Goal: Task Accomplishment & Management: Manage account settings

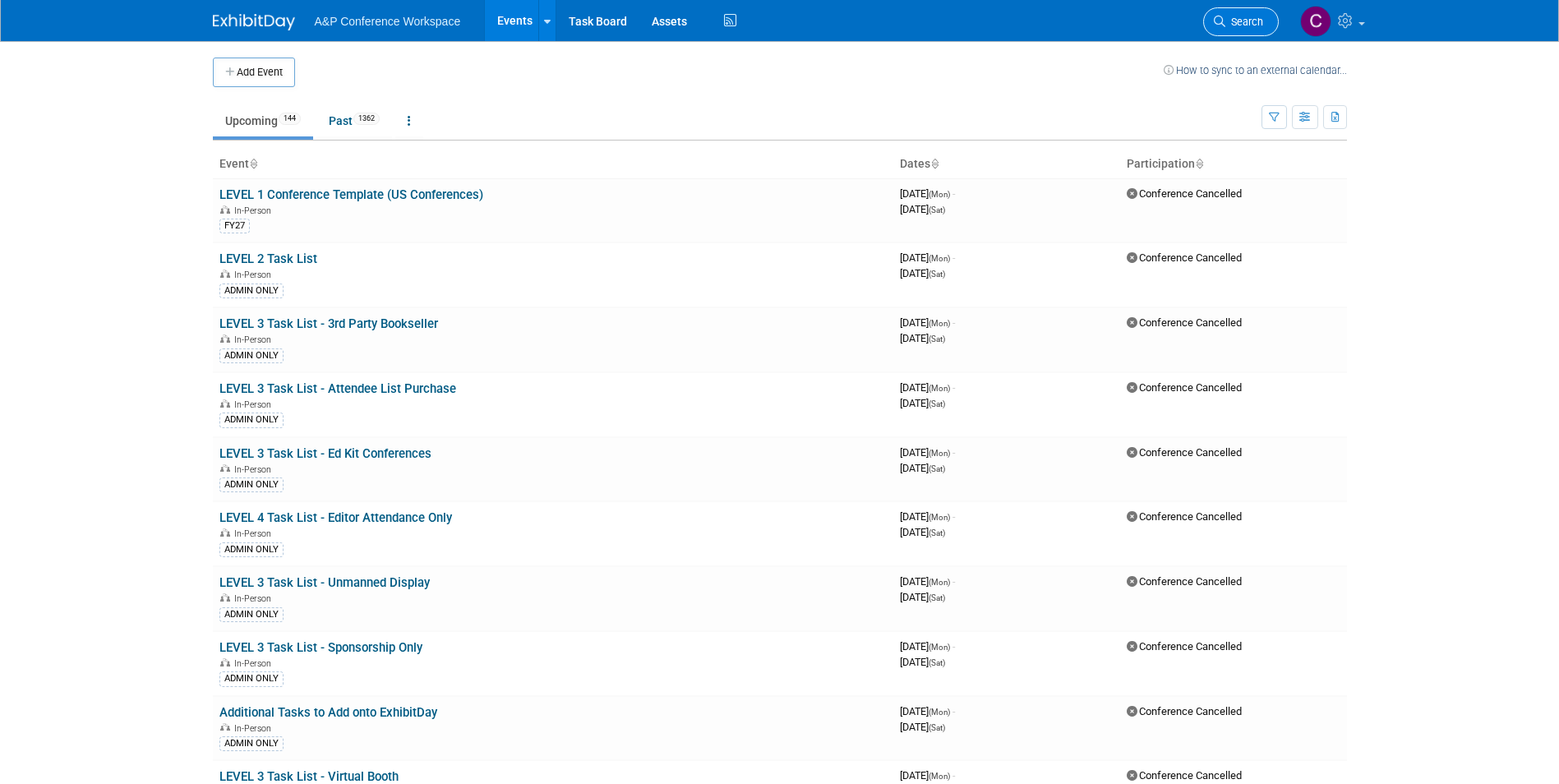
drag, startPoint x: 0, startPoint y: 0, endPoint x: 1241, endPoint y: 23, distance: 1241.2
click at [1241, 23] on span "Search" at bounding box center [1244, 22] width 38 height 12
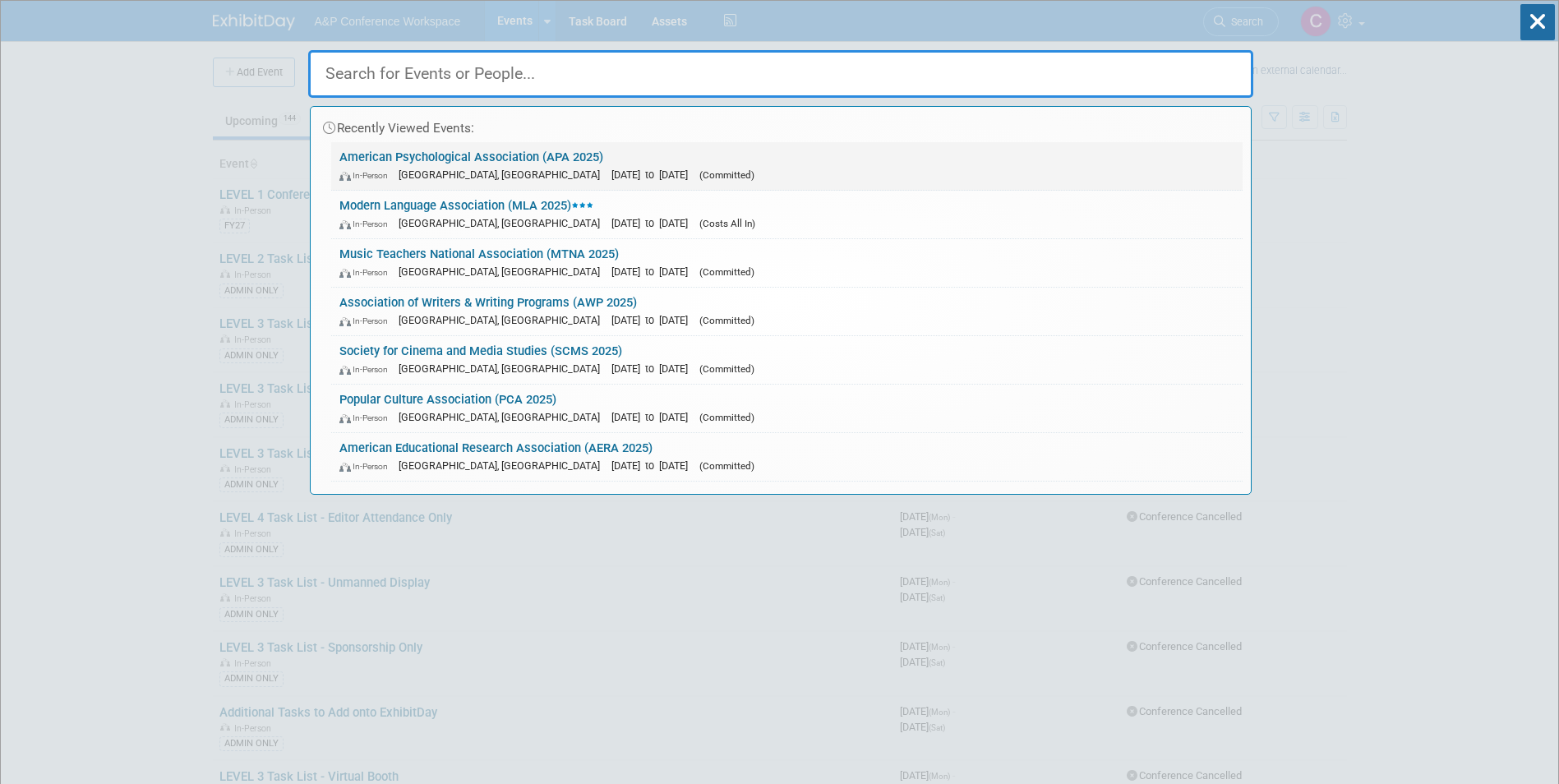
click at [556, 154] on link "American Psychological Association (APA 2025) In-Person [GEOGRAPHIC_DATA], [GEO…" at bounding box center [787, 166] width 911 height 47
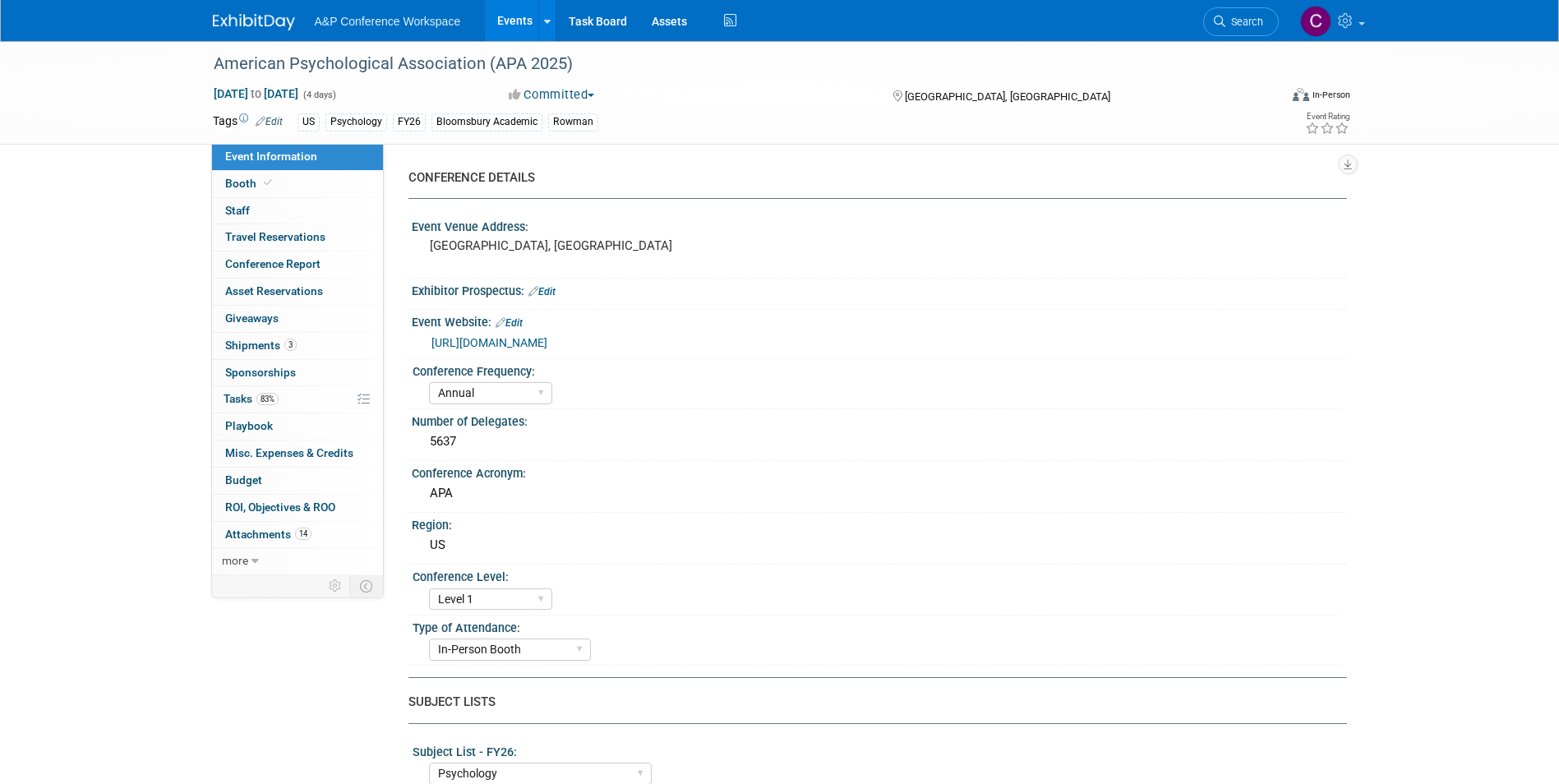
select select "Annual"
select select "Level 1"
select select "In-Person Booth"
select select "Psychology"
select select "Bloomsbury Academic"
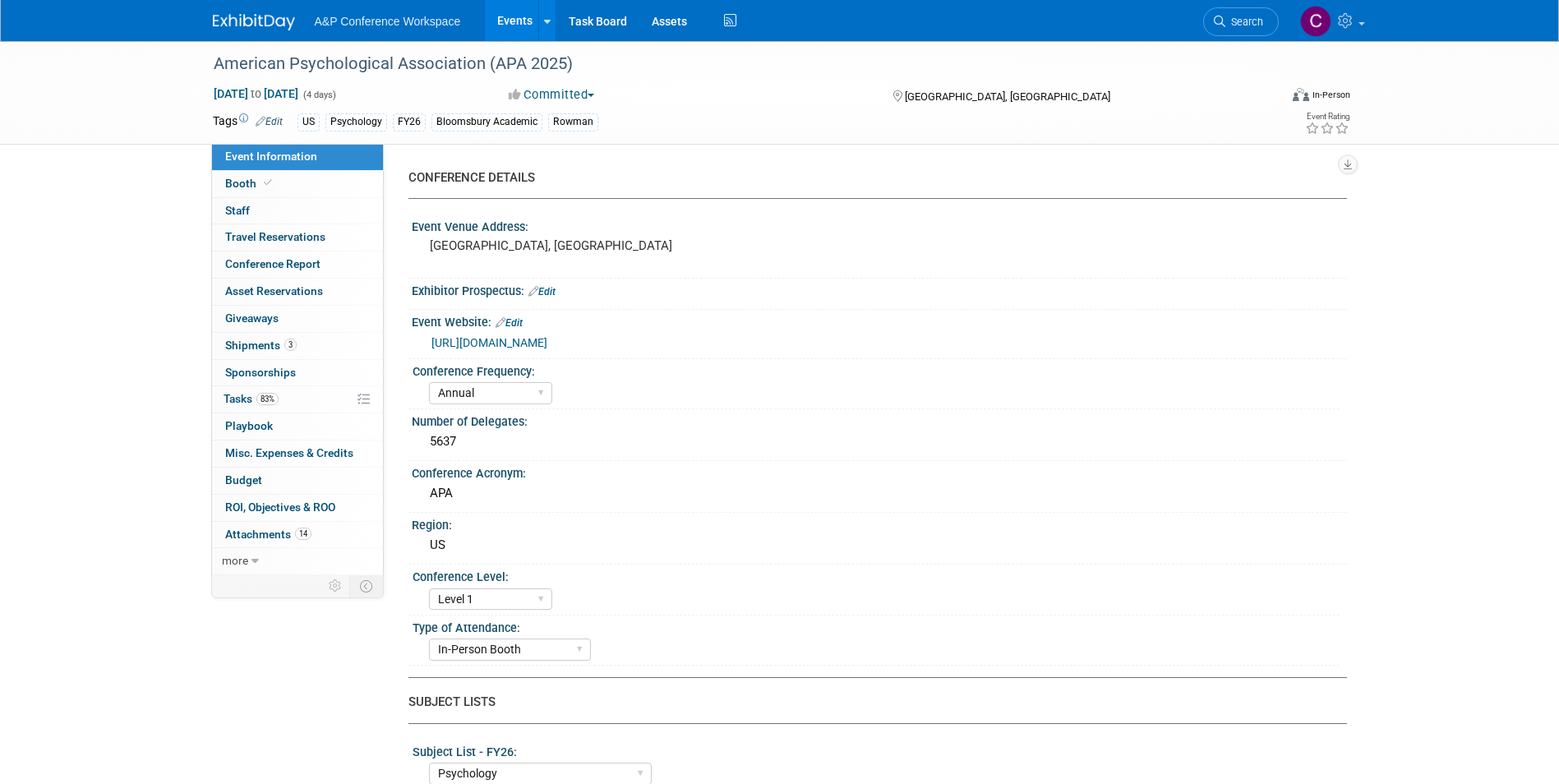
select select "Amanda Oney"
select select "Helen Jackson"
select select "Amy Suratia"
select select "Networking/Commissioning"
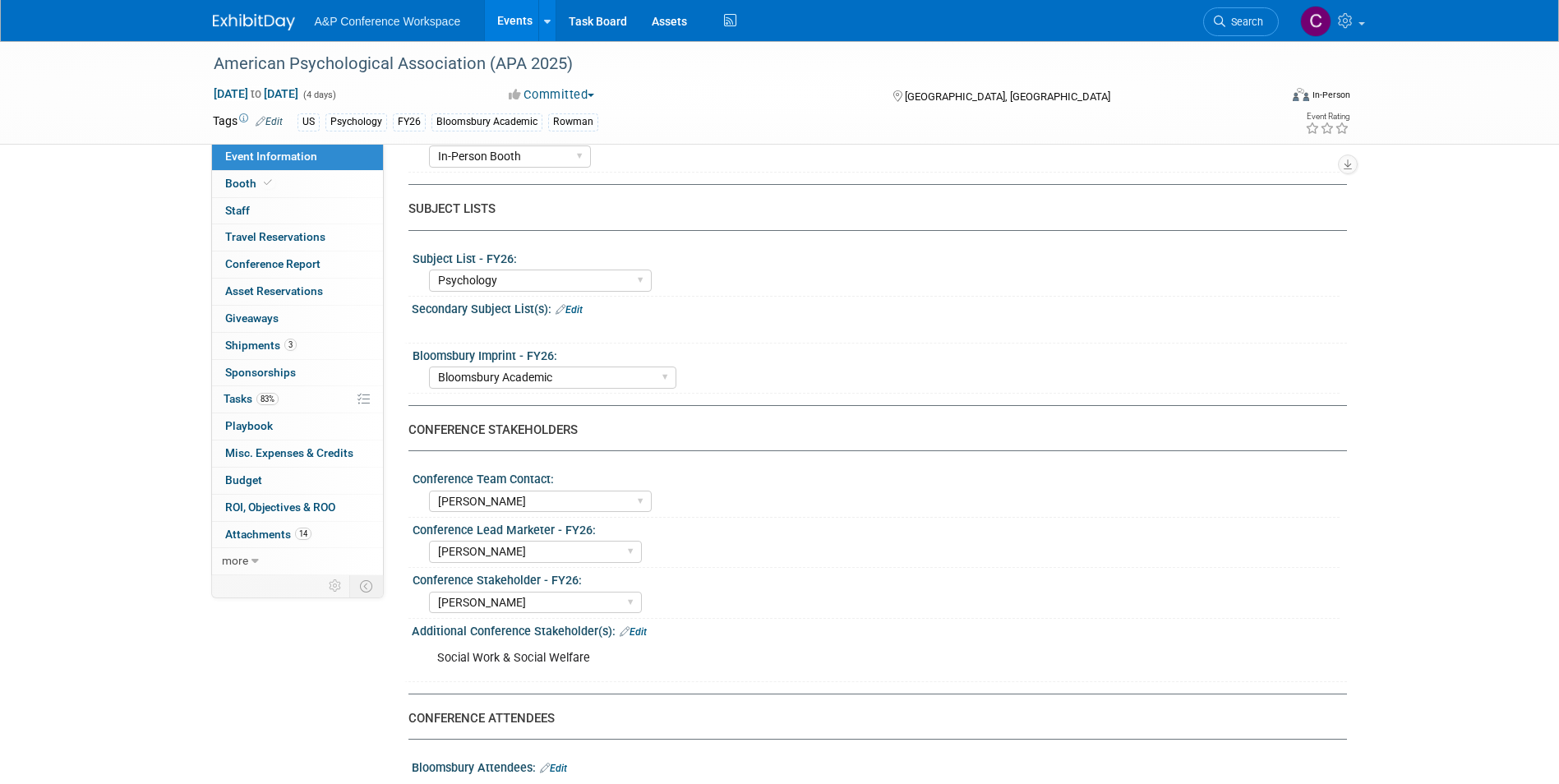
scroll to position [657, 0]
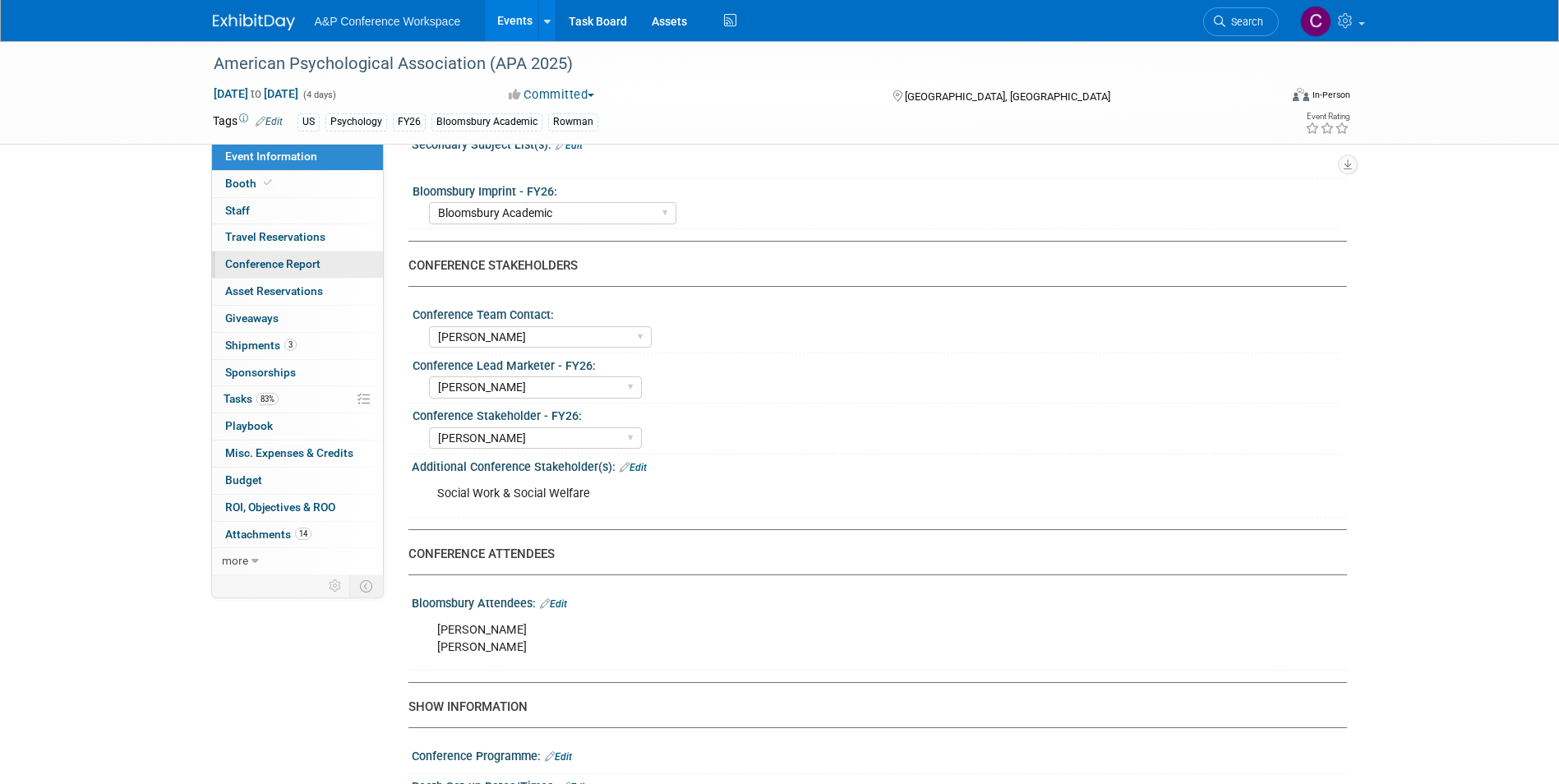
click at [283, 260] on span "Conference Report" at bounding box center [273, 263] width 96 height 13
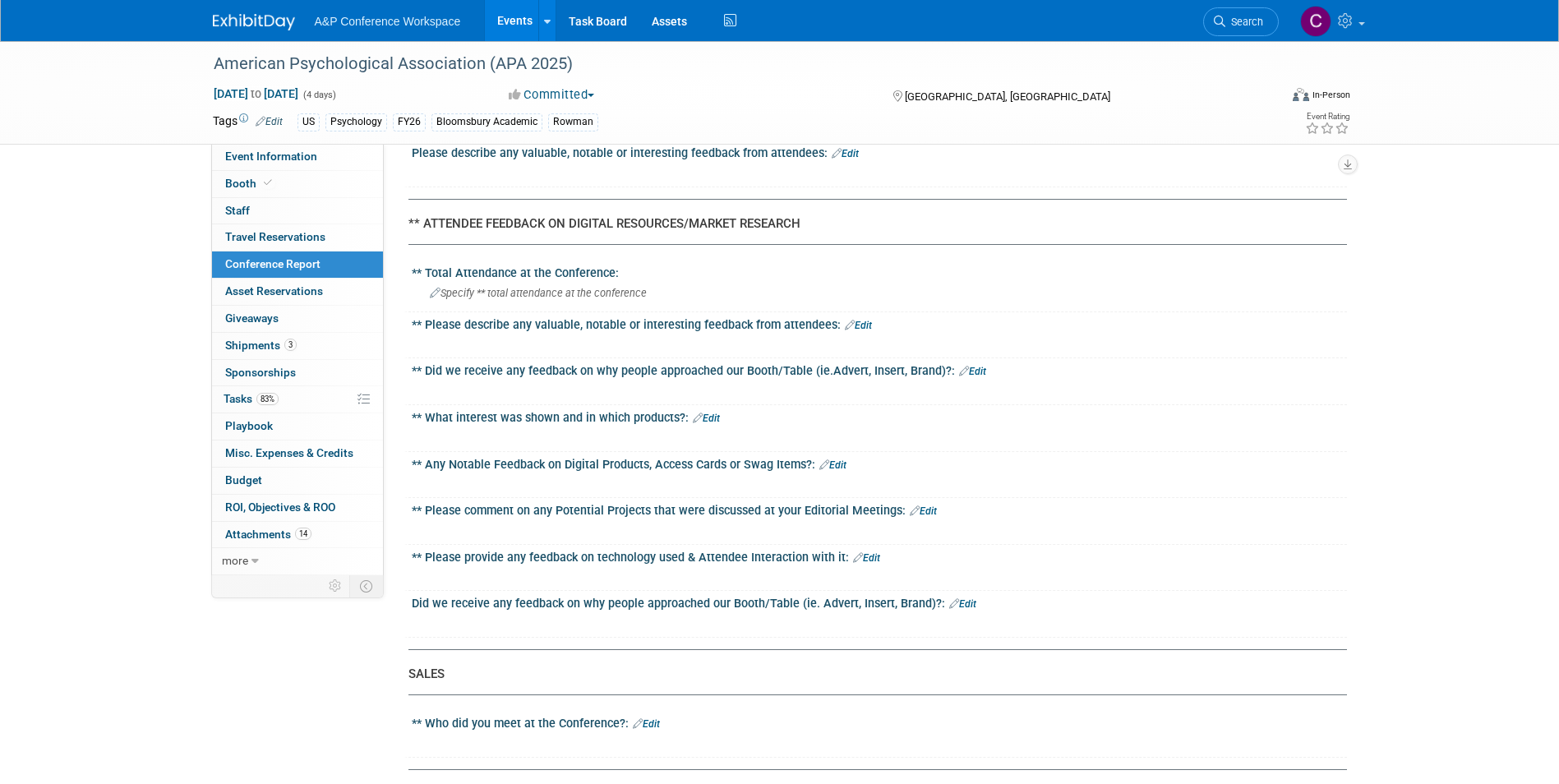
scroll to position [2136, 0]
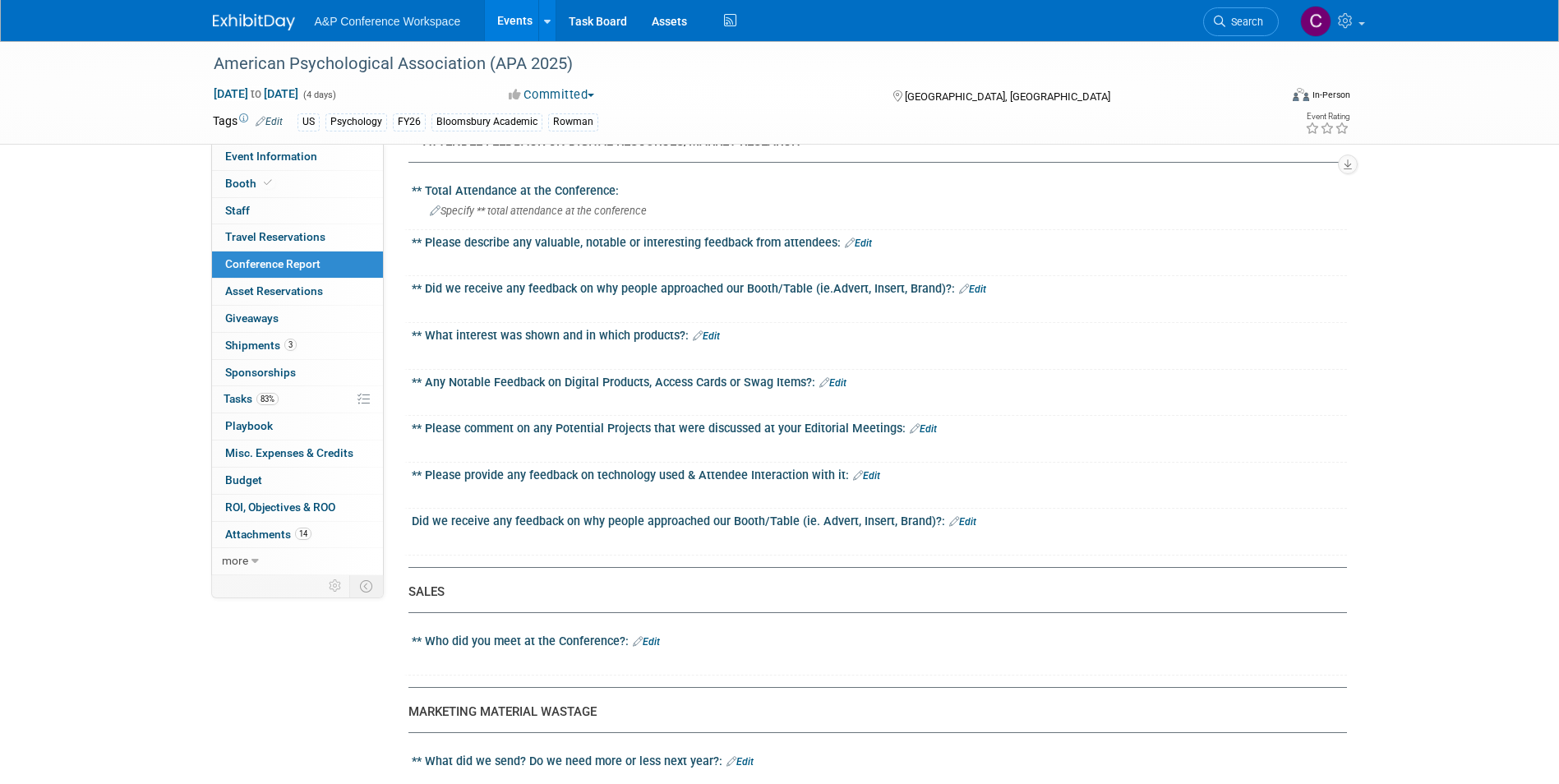
click at [648, 637] on link "Edit" at bounding box center [645, 641] width 27 height 11
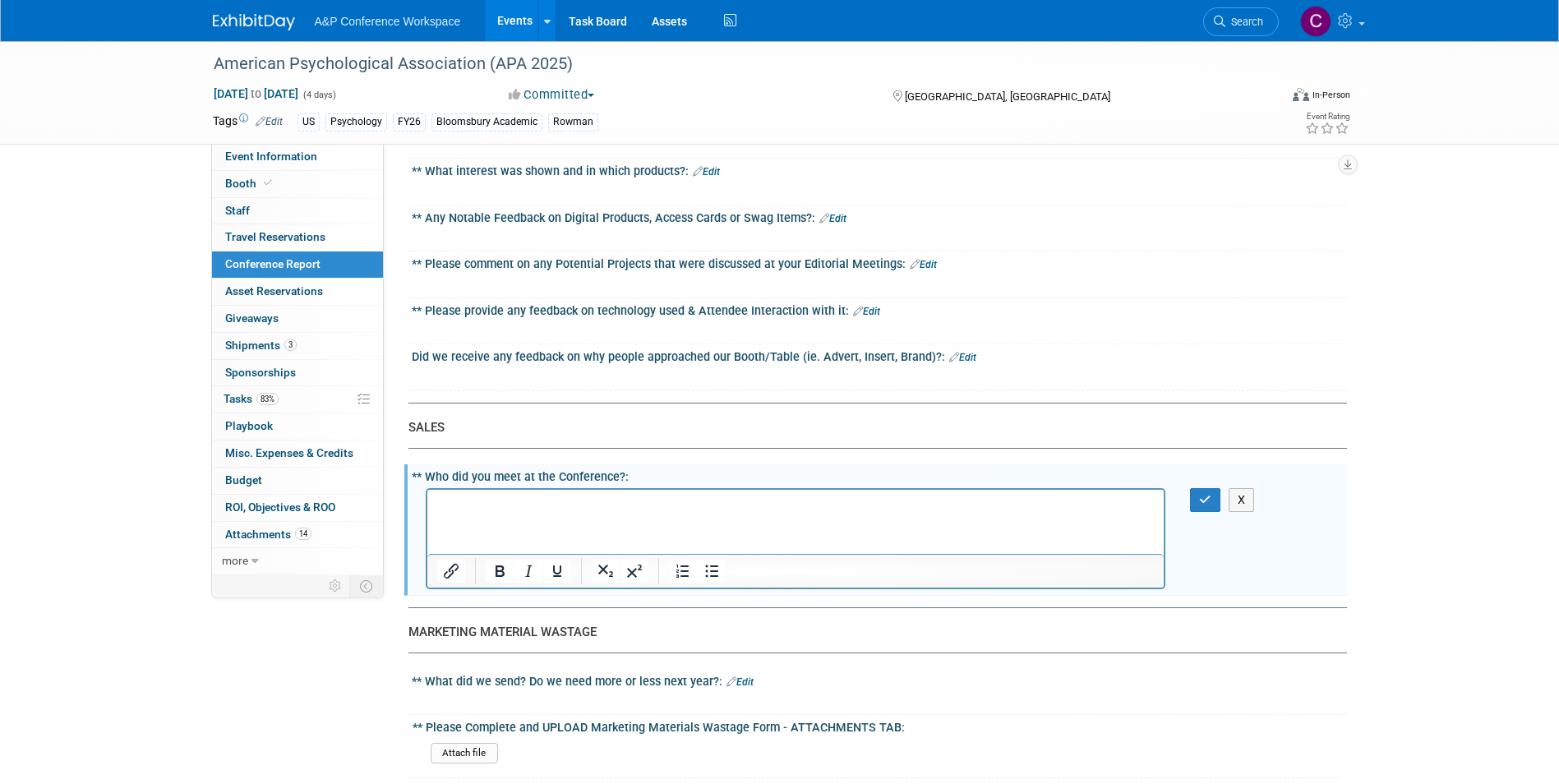
scroll to position [2383, 0]
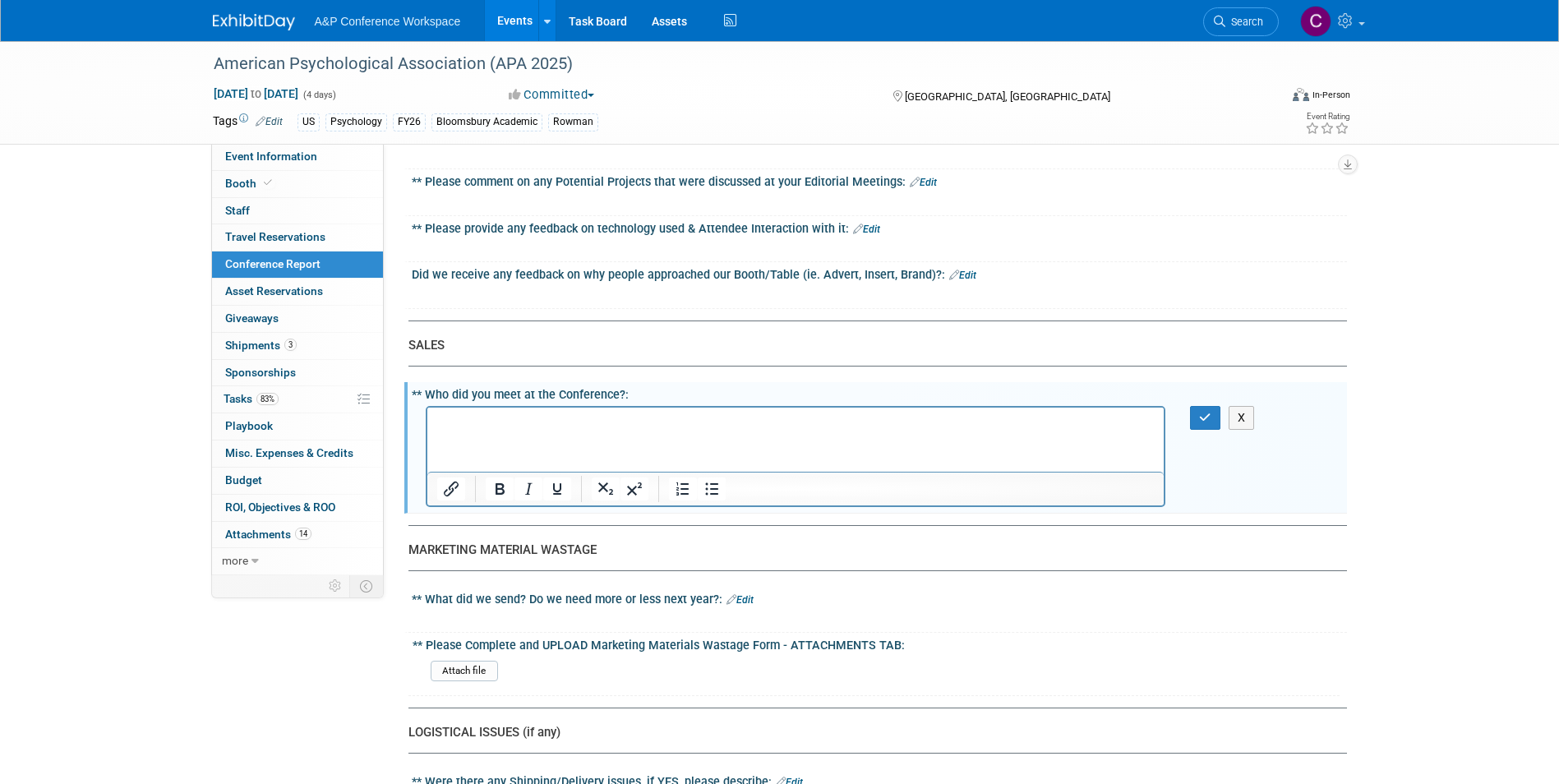
drag, startPoint x: 571, startPoint y: 303, endPoint x: 600, endPoint y: 321, distance: 34.1
drag, startPoint x: 1027, startPoint y: 727, endPoint x: 516, endPoint y: 417, distance: 597.7
click at [516, 417] on p "Rich Text Area. Press ALT-0 for help." at bounding box center [795, 421] width 719 height 16
click at [480, 430] on html at bounding box center [795, 418] width 737 height 23
click at [578, 417] on p "Rich Text Area. Press ALT-0 for help." at bounding box center [795, 421] width 719 height 16
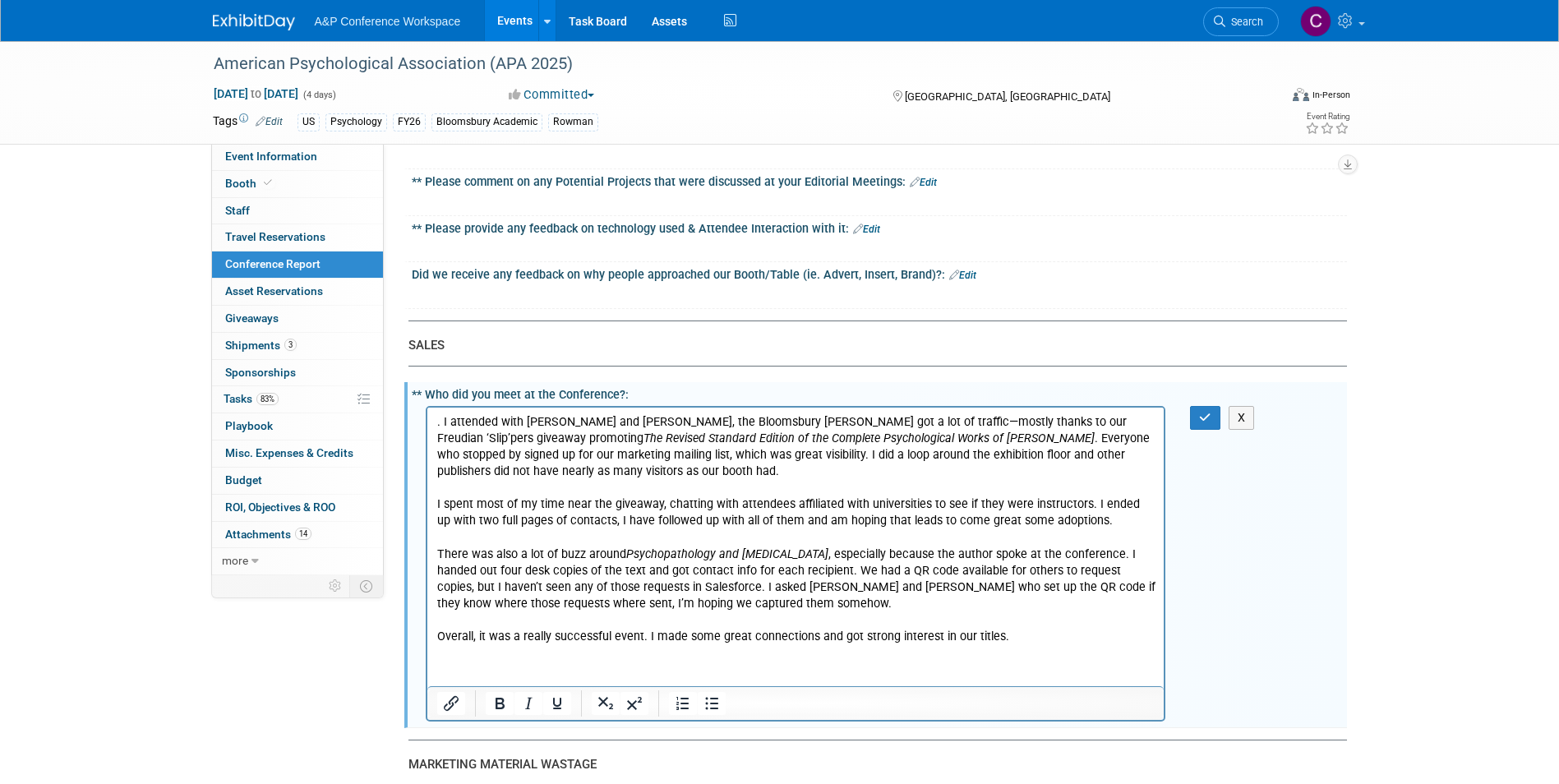
click at [556, 644] on html ". I attended with Jonathan Joyce and Jenna Stephenson, the Bloomsbury booth got…" at bounding box center [795, 525] width 737 height 237
click at [441, 423] on p ". I attended with Jonathan Joyce and Jenna Stephenson, the Bloomsbury booth got…" at bounding box center [795, 446] width 719 height 66
drag, startPoint x: 737, startPoint y: 421, endPoint x: 340, endPoint y: 423, distance: 397.0
click at [426, 423] on html ". I attended with Jonathan Joyce and Jenna Stephenson, the Bloomsbury booth got…" at bounding box center [795, 525] width 737 height 237
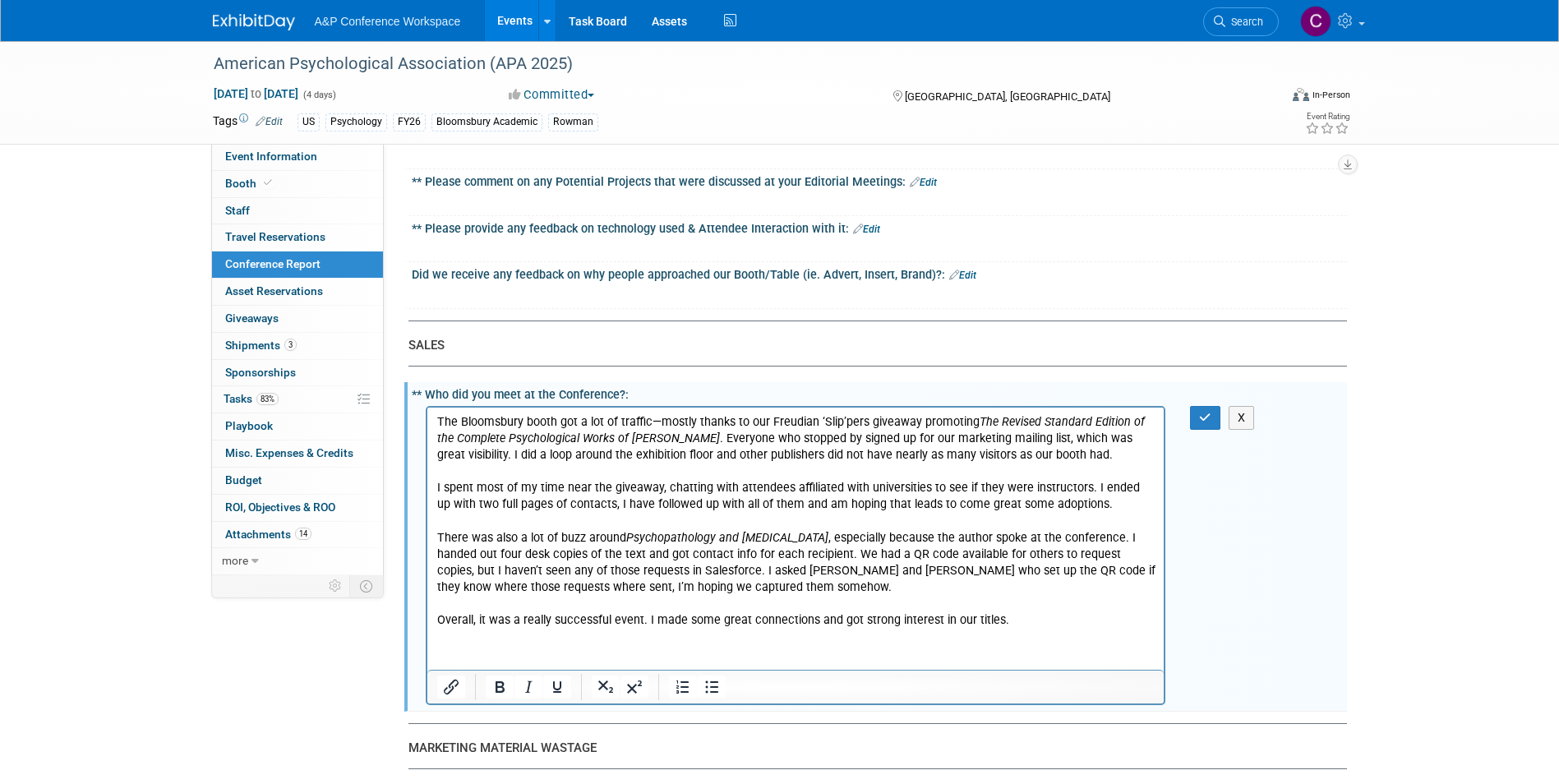
click at [829, 628] on html "The Bloomsbury booth got a lot of traffic—mostly thanks to our Freudian ‘Slip’p…" at bounding box center [795, 517] width 737 height 221
click at [1196, 417] on button "button" at bounding box center [1204, 418] width 30 height 24
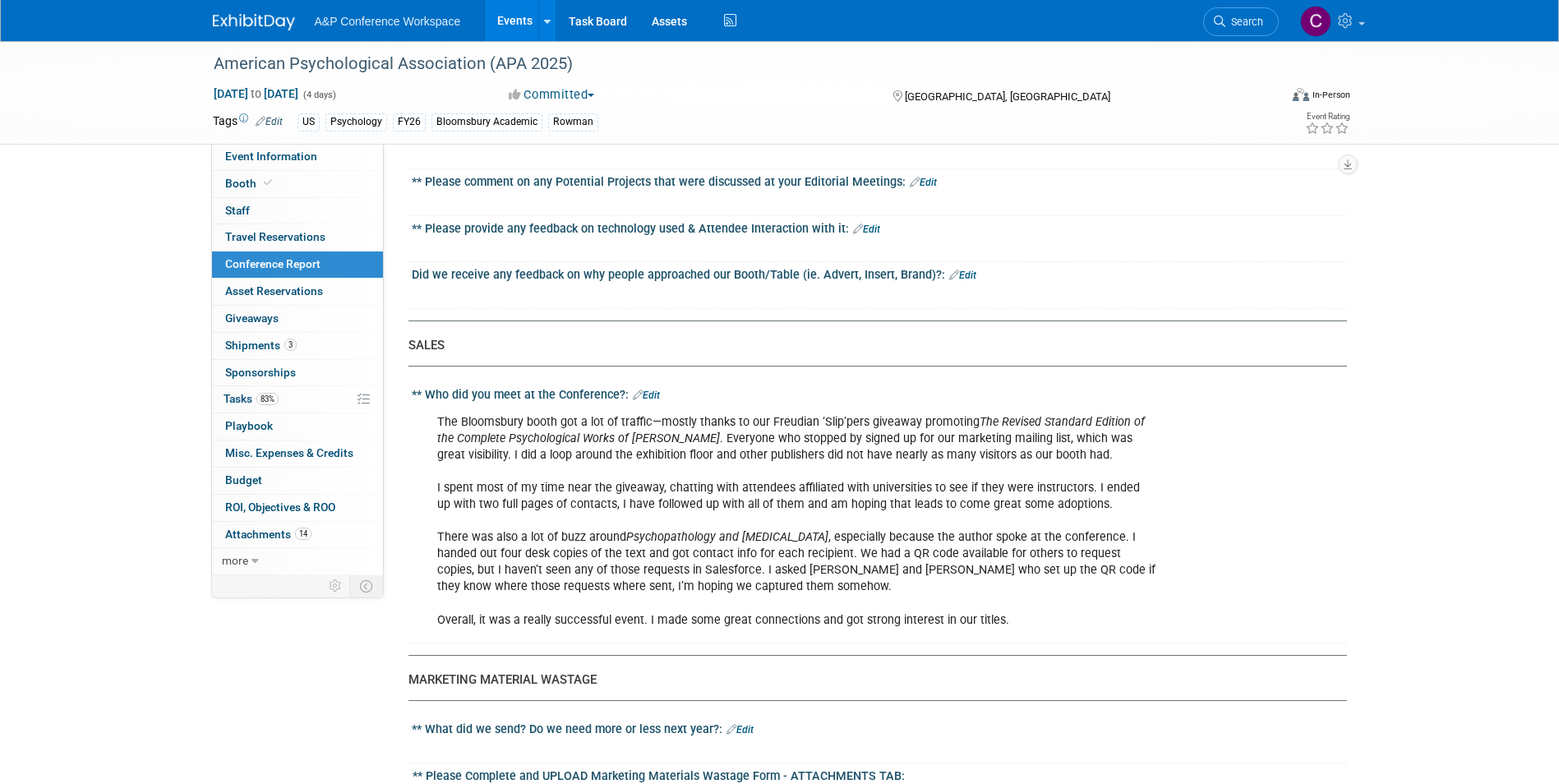
drag, startPoint x: 1205, startPoint y: 360, endPoint x: 1220, endPoint y: 443, distance: 84.3
click at [1272, 448] on div "The Bloomsbury booth got a lot of traffic—mostly thanks to our Freudian ‘Slip’p…" at bounding box center [879, 520] width 935 height 236
